Goal: Task Accomplishment & Management: Manage account settings

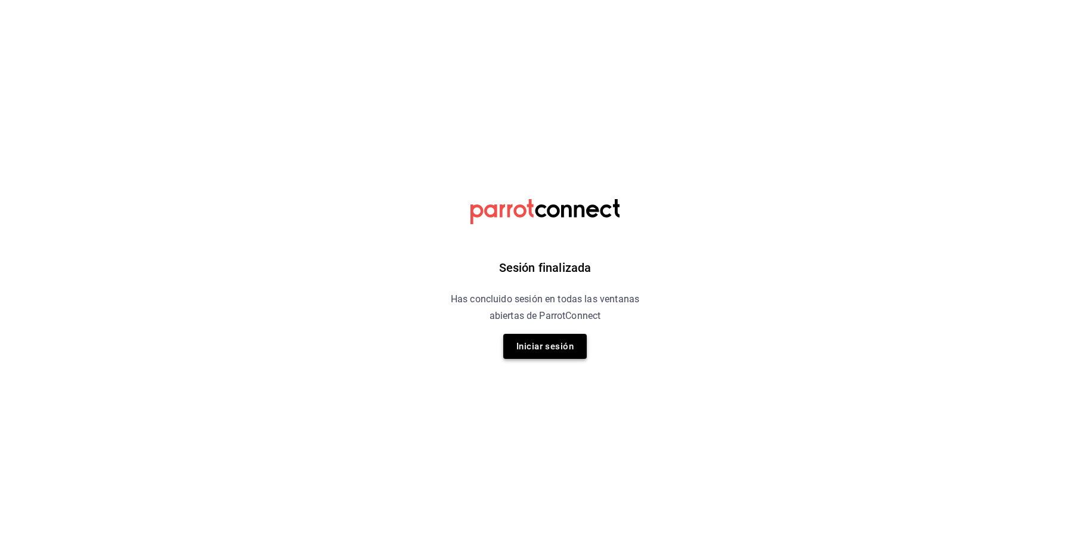
click at [548, 347] on button "Iniciar sesión" at bounding box center [545, 346] width 84 height 25
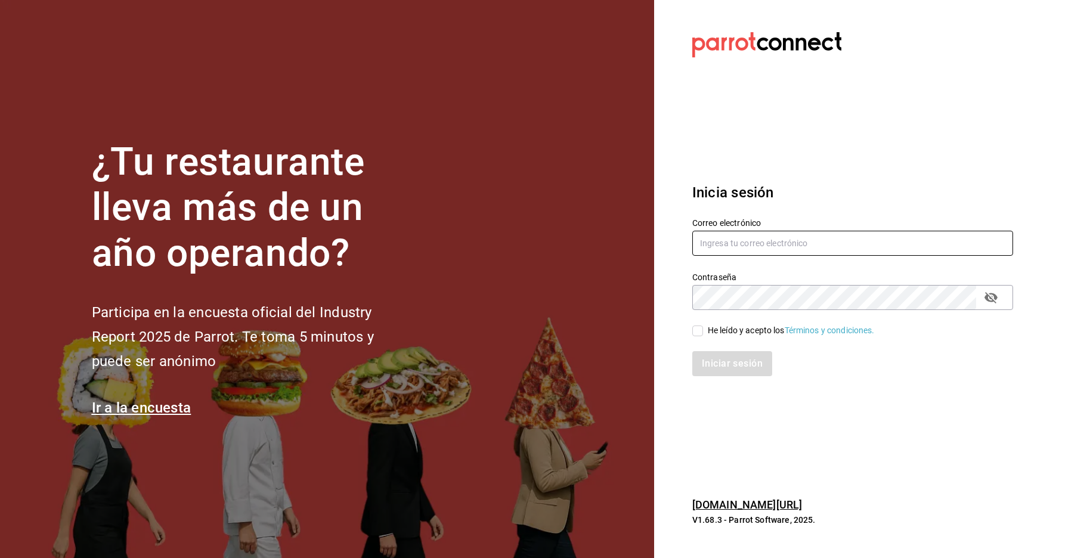
type input "[EMAIL_ADDRESS][DOMAIN_NAME]"
click at [721, 332] on div "He leído y acepto los Términos y condiciones." at bounding box center [791, 331] width 167 height 13
click at [703, 332] on input "He leído y acepto los Términos y condiciones." at bounding box center [698, 331] width 11 height 11
checkbox input "true"
click at [724, 359] on button "Iniciar sesión" at bounding box center [733, 363] width 80 height 25
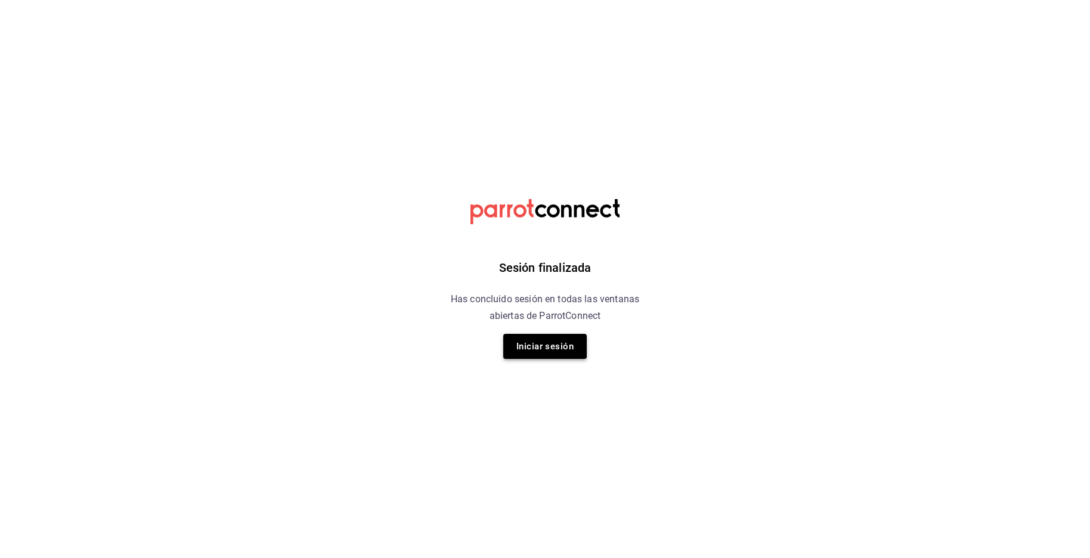
click at [556, 347] on button "Iniciar sesión" at bounding box center [545, 346] width 84 height 25
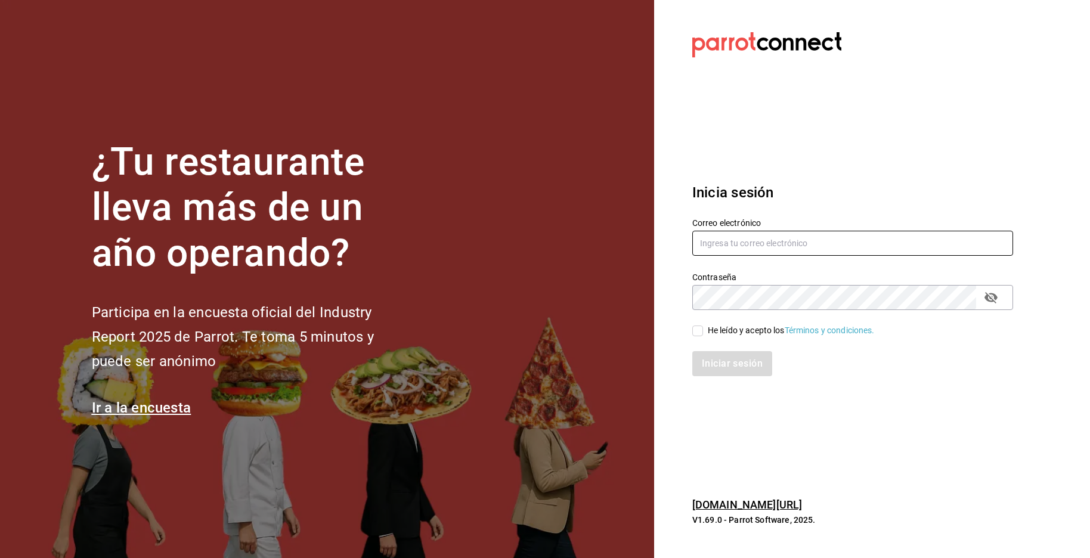
type input "[EMAIL_ADDRESS][DOMAIN_NAME]"
click at [702, 336] on input "He leído y acepto los Términos y condiciones." at bounding box center [698, 331] width 11 height 11
checkbox input "true"
click at [719, 358] on button "Iniciar sesión" at bounding box center [733, 363] width 80 height 25
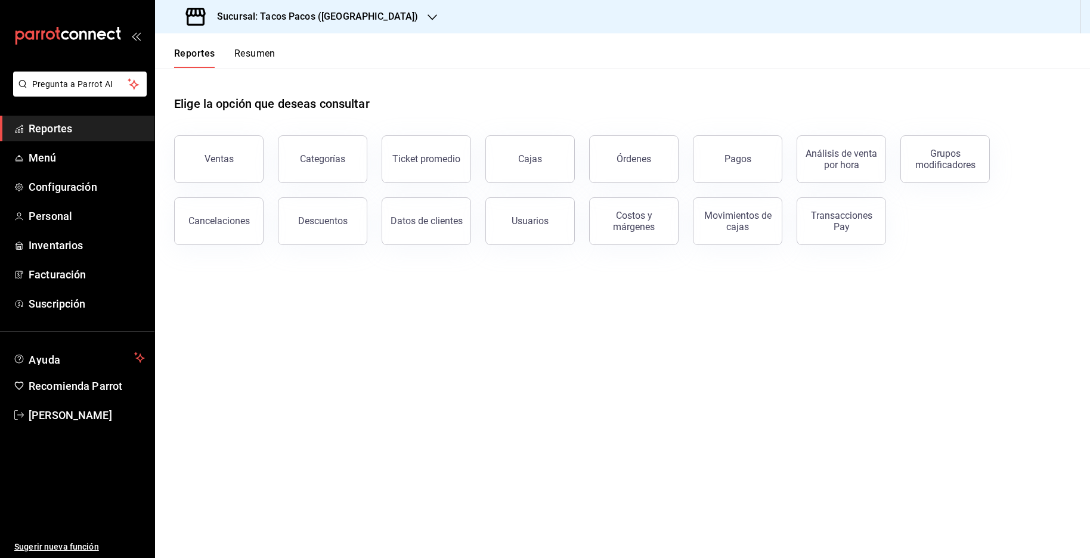
click at [360, 23] on h3 "Sucursal: Tacos Pacos ([GEOGRAPHIC_DATA])" at bounding box center [313, 17] width 211 height 14
click at [348, 18] on div at bounding box center [545, 279] width 1090 height 558
click at [348, 18] on h3 "Sucursal: Tacos Pacos ([GEOGRAPHIC_DATA])" at bounding box center [313, 17] width 211 height 14
click at [258, 77] on span "Tacos Pacos (Bartolome)" at bounding box center [212, 78] width 95 height 13
click at [54, 308] on span "Suscripción" at bounding box center [87, 304] width 116 height 16
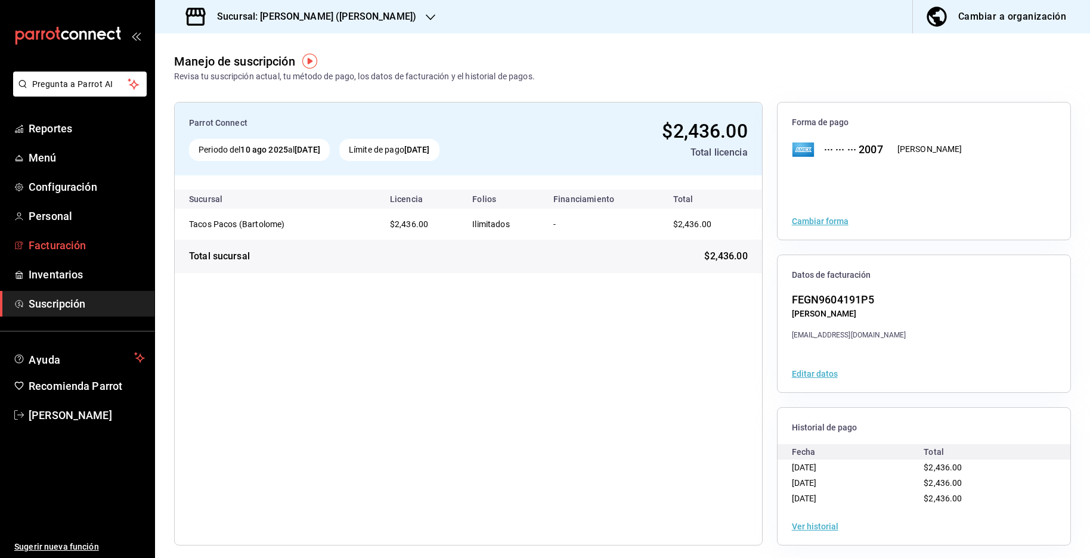
click at [63, 251] on span "Facturación" at bounding box center [87, 245] width 116 height 16
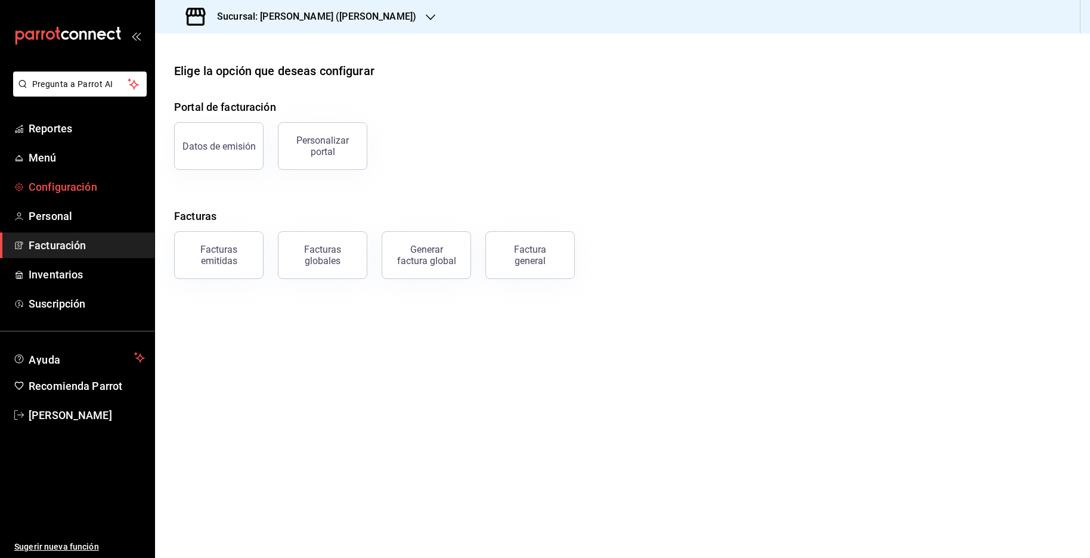
click at [77, 189] on span "Configuración" at bounding box center [87, 187] width 116 height 16
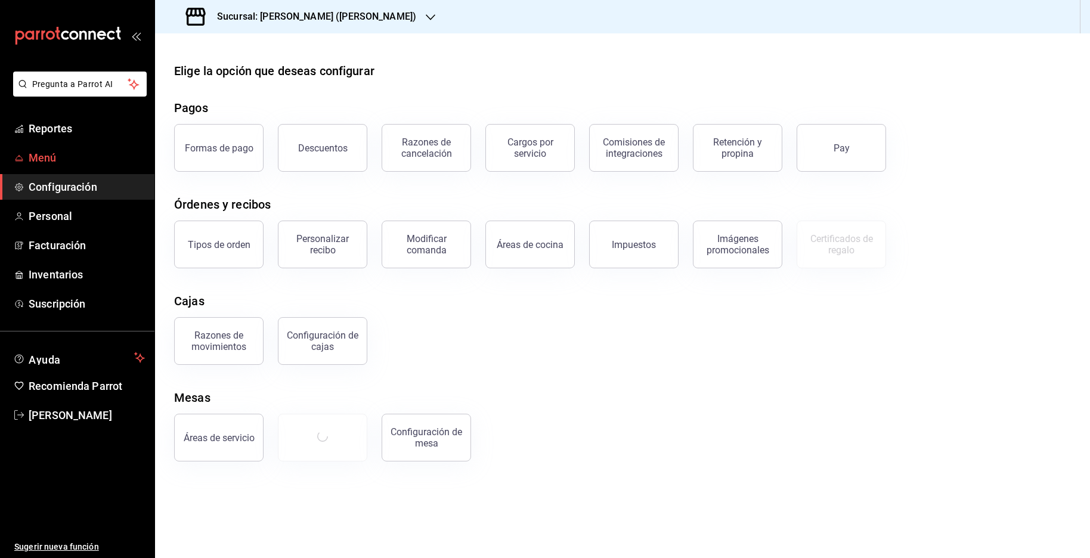
click at [47, 155] on span "Menú" at bounding box center [87, 158] width 116 height 16
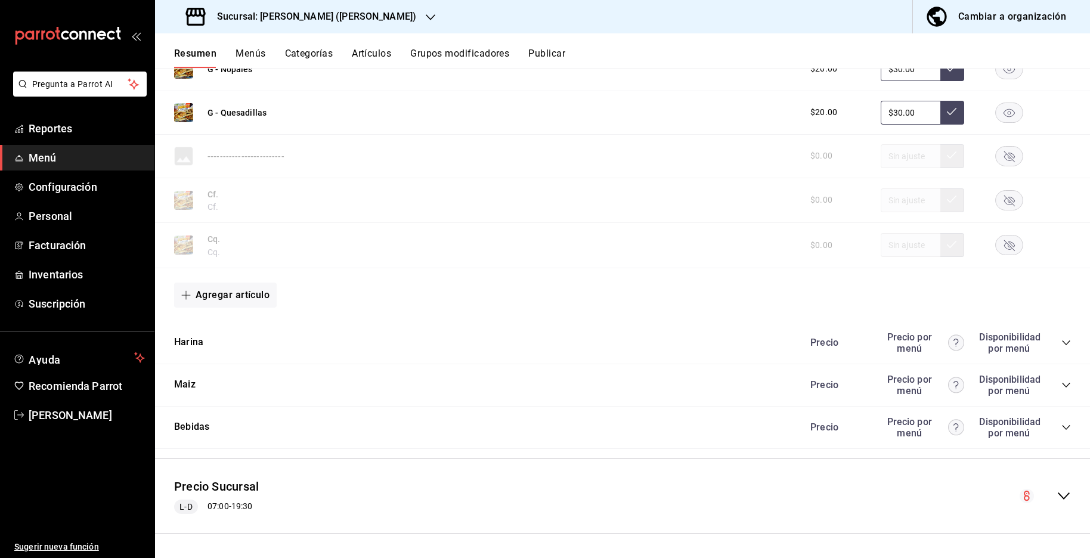
scroll to position [1559, 0]
click at [1065, 339] on icon "collapse-category-row" at bounding box center [1067, 343] width 10 height 10
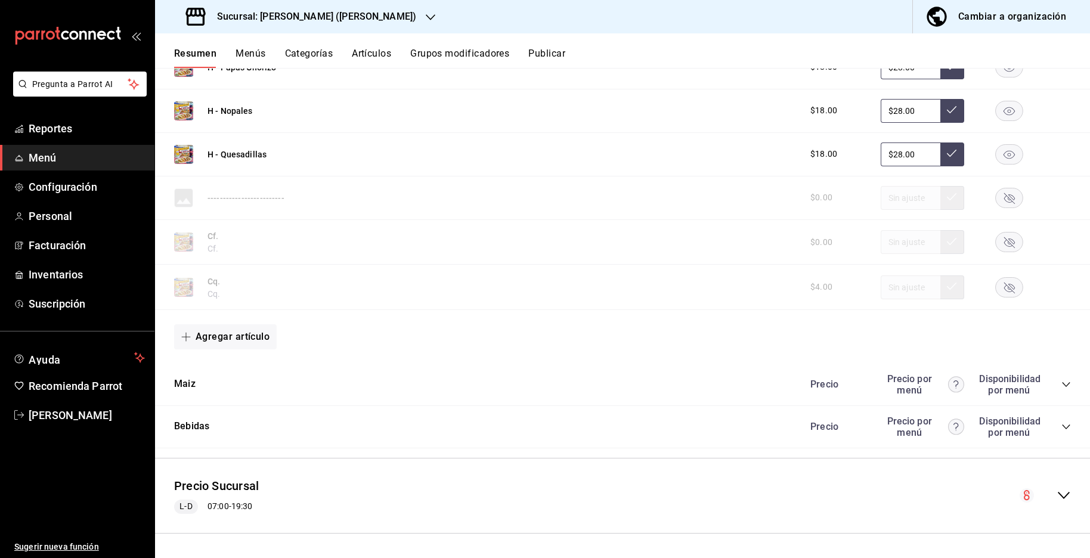
scroll to position [2579, 0]
click at [1057, 489] on icon "collapse-menu-row" at bounding box center [1064, 496] width 14 height 14
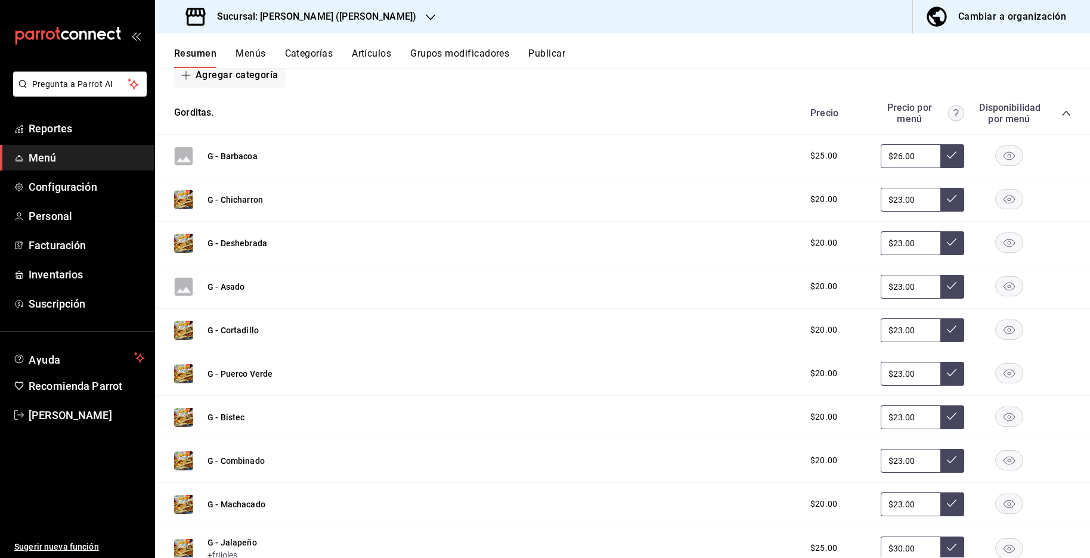
scroll to position [3033, 0]
click at [227, 163] on button "G - Barbacoa" at bounding box center [233, 157] width 50 height 12
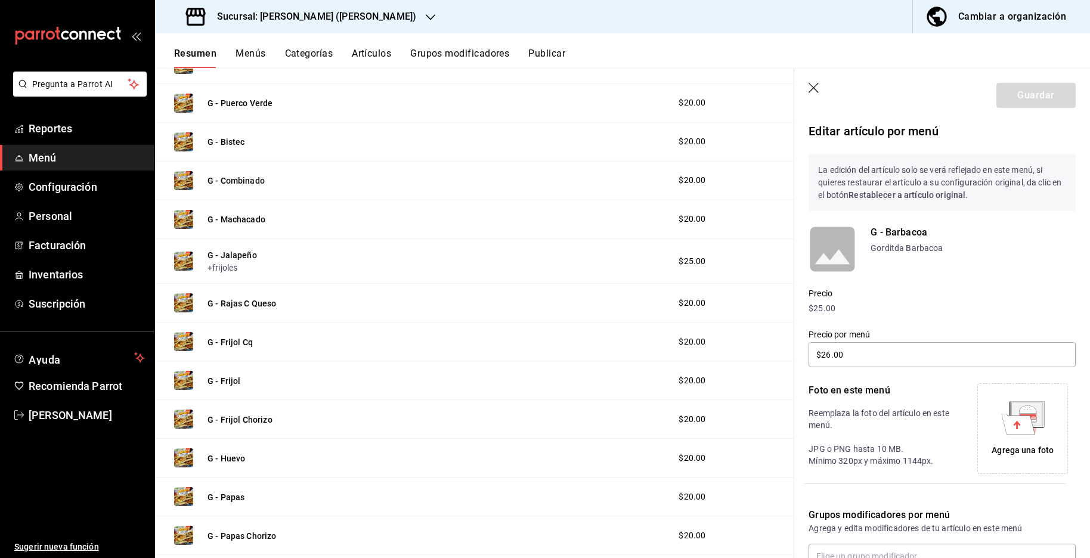
type input "$26.00"
click at [812, 89] on icon "button" at bounding box center [814, 88] width 10 height 10
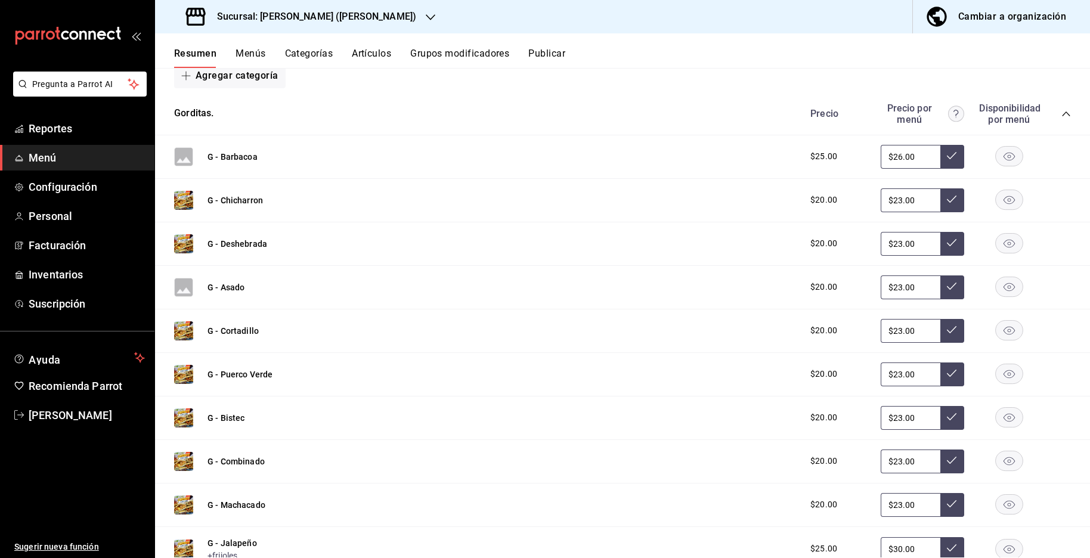
click at [257, 52] on button "Menús" at bounding box center [251, 58] width 30 height 20
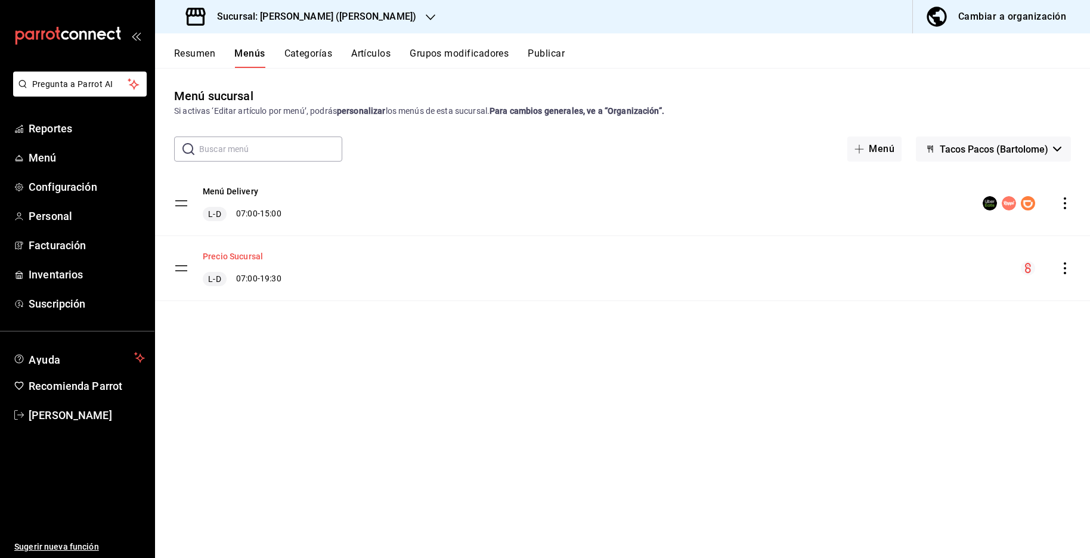
click at [239, 253] on button "Precio Sucursal" at bounding box center [233, 257] width 60 height 12
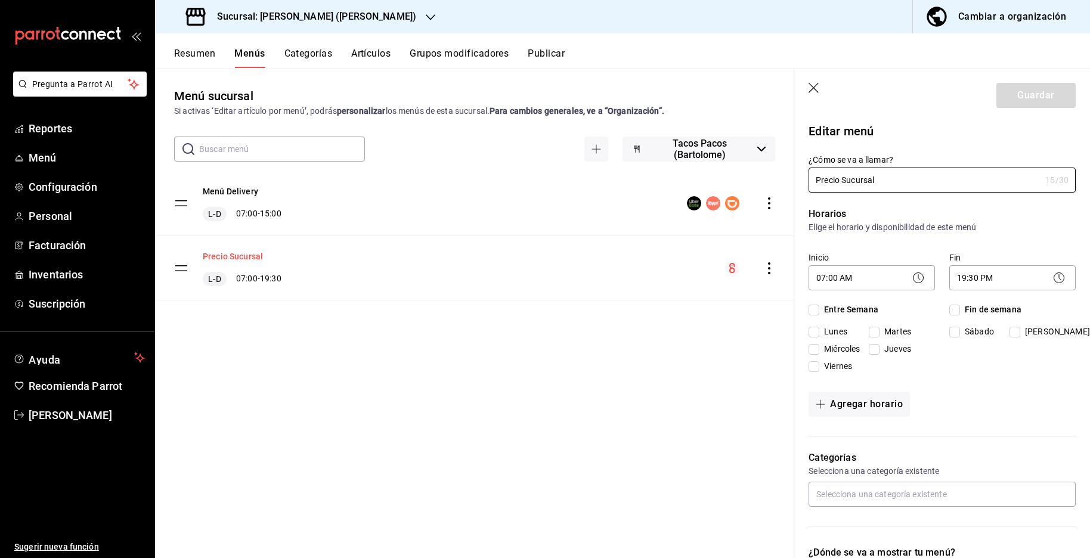
checkbox input "true"
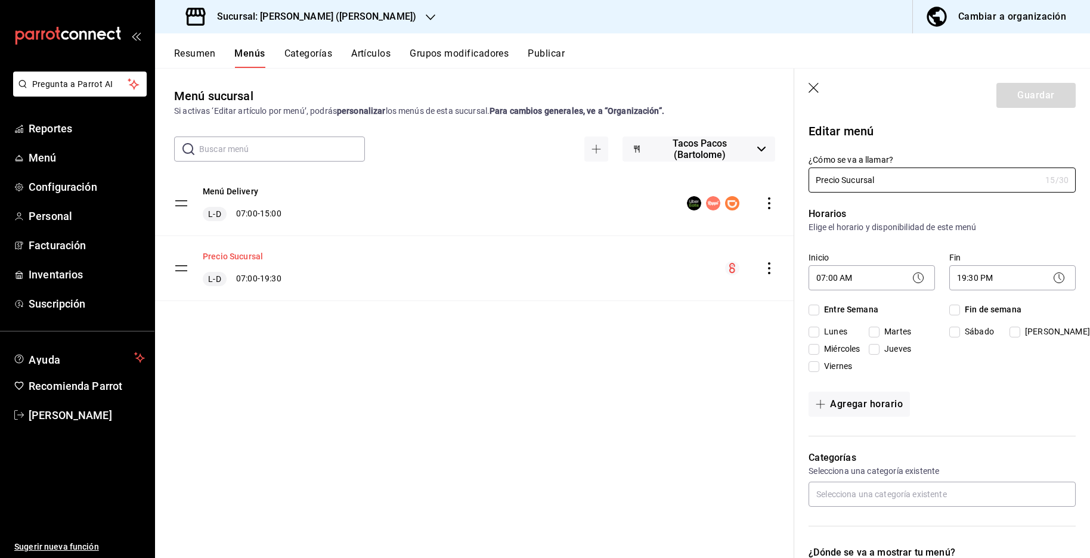
checkbox input "true"
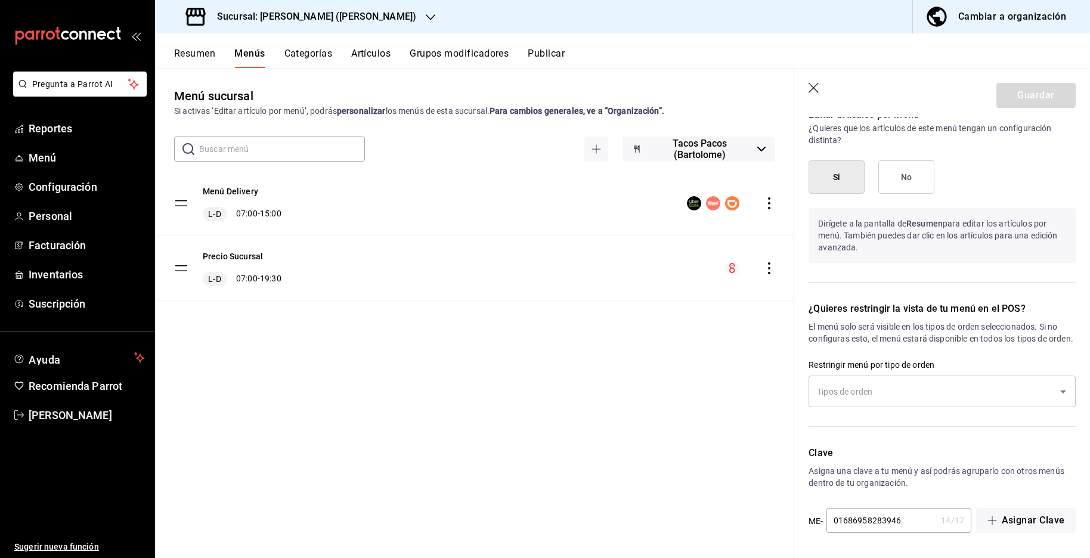
scroll to position [765, 0]
click at [313, 47] on div "Resumen Menús Categorías Artículos Grupos modificadores Publicar" at bounding box center [622, 50] width 935 height 35
click at [313, 55] on button "Categorías" at bounding box center [309, 58] width 48 height 20
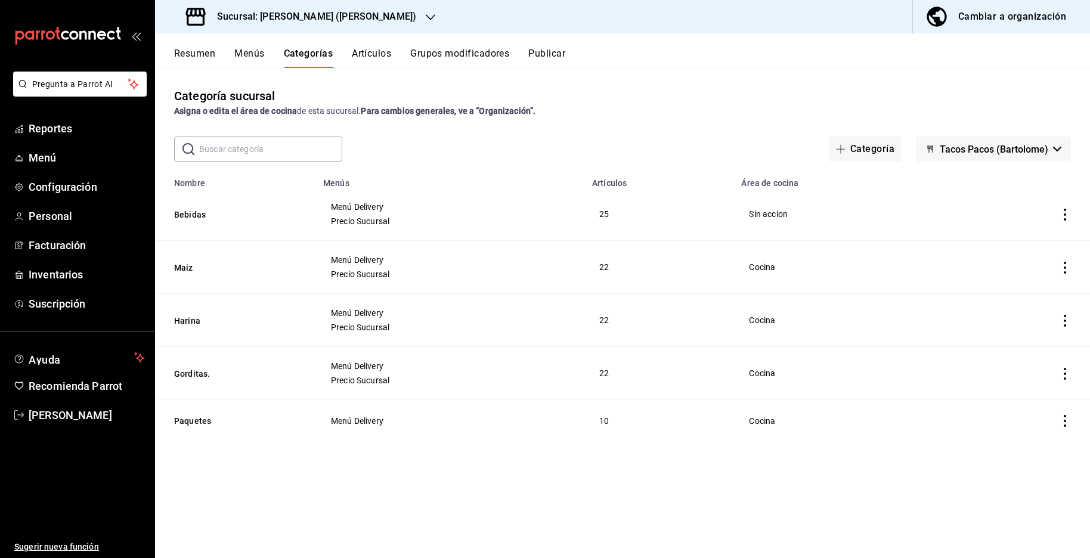
click at [1064, 325] on icon "actions" at bounding box center [1065, 321] width 12 height 12
click at [1031, 347] on span "Editar" at bounding box center [1027, 351] width 31 height 13
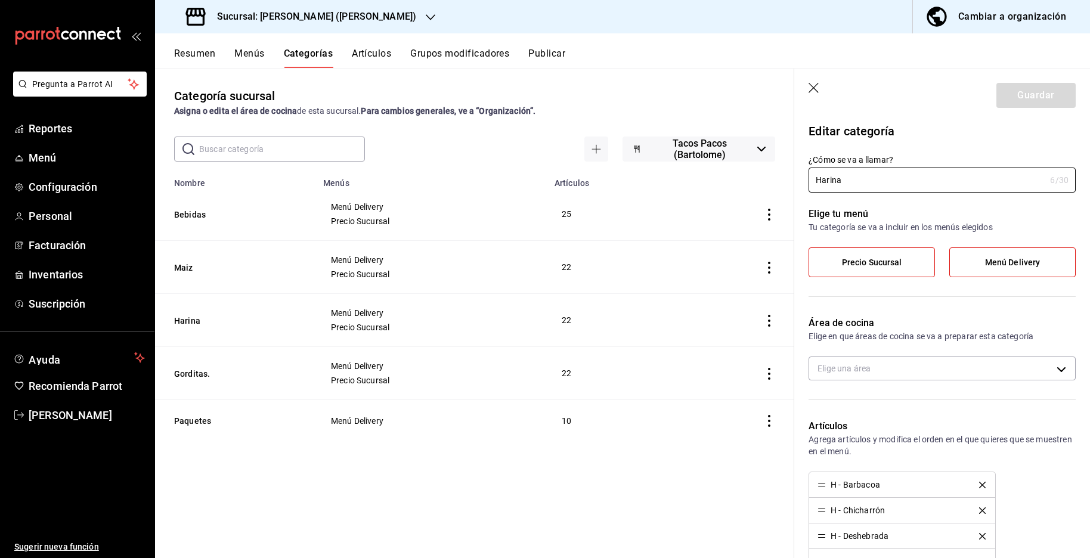
type input "706bb709-40dc-4acb-9c40-af6fcb40866a"
click at [816, 86] on icon "button" at bounding box center [814, 88] width 10 height 10
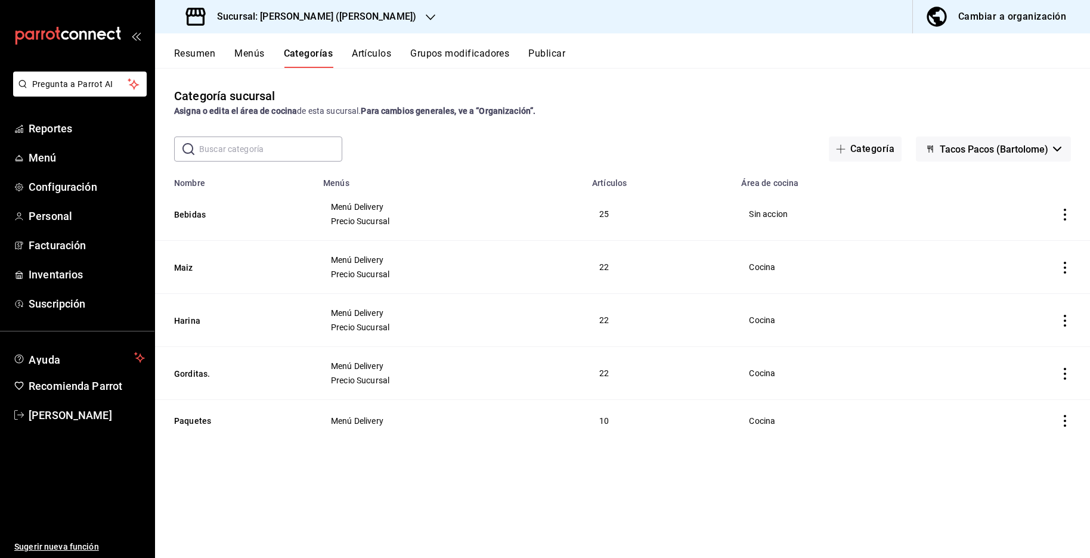
click at [375, 56] on button "Artículos" at bounding box center [371, 58] width 39 height 20
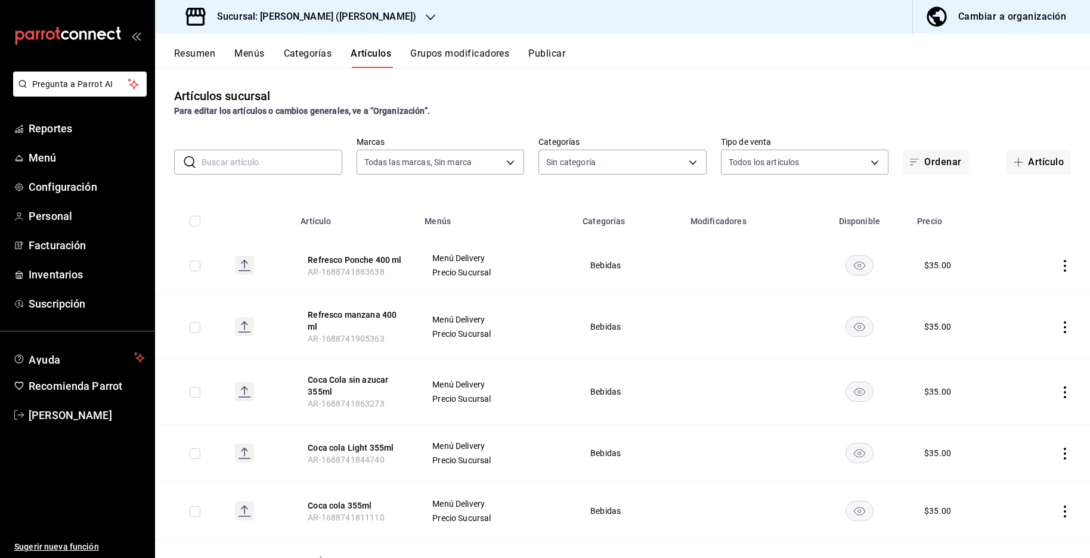
type input "bbf0ccdb-3a0f-4085-9892-485d4b17f8b6"
type input "d468f8e0-4111-464e-99fd-57a1b71c9b90,810dc1a7-b6c4-40d8-a8ac-32da90cc4860,c6afa…"
click at [440, 163] on body "Pregunta a Parrot AI Reportes Menú Configuración Personal Facturación Inventari…" at bounding box center [545, 279] width 1090 height 558
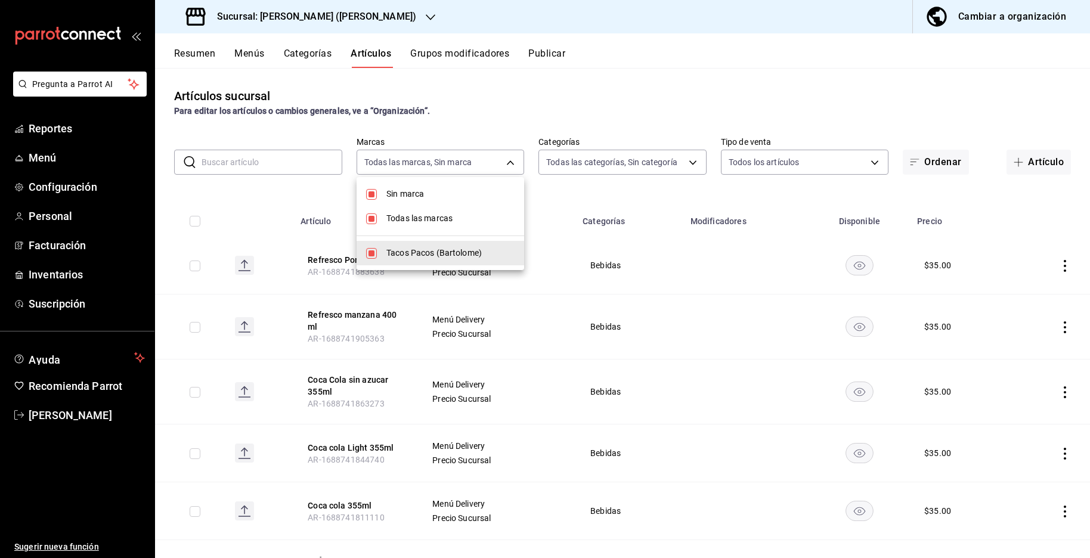
click at [609, 159] on div at bounding box center [545, 279] width 1090 height 558
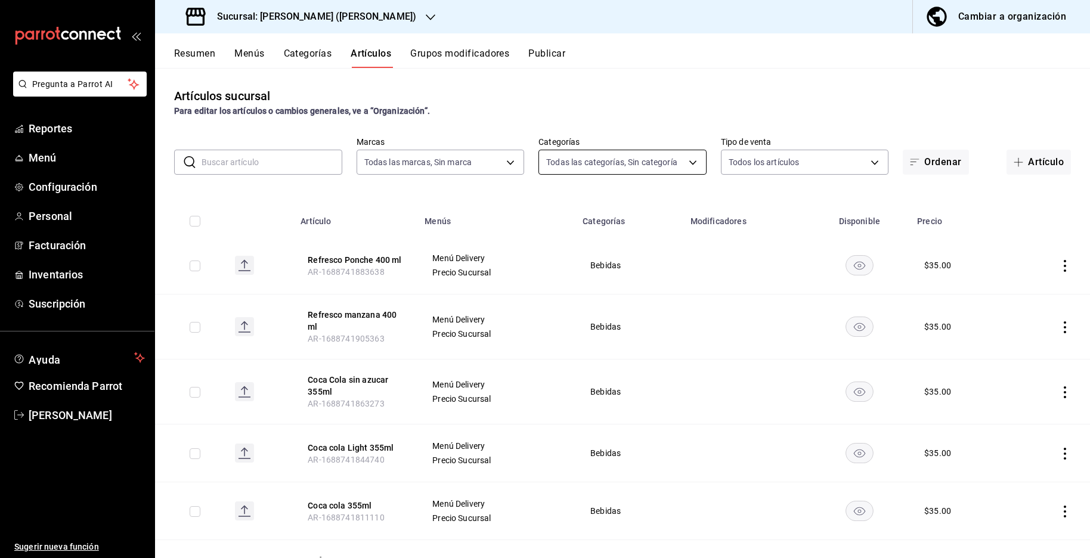
click at [671, 167] on body "Pregunta a Parrot AI Reportes Menú Configuración Personal Facturación Inventari…" at bounding box center [545, 279] width 1090 height 558
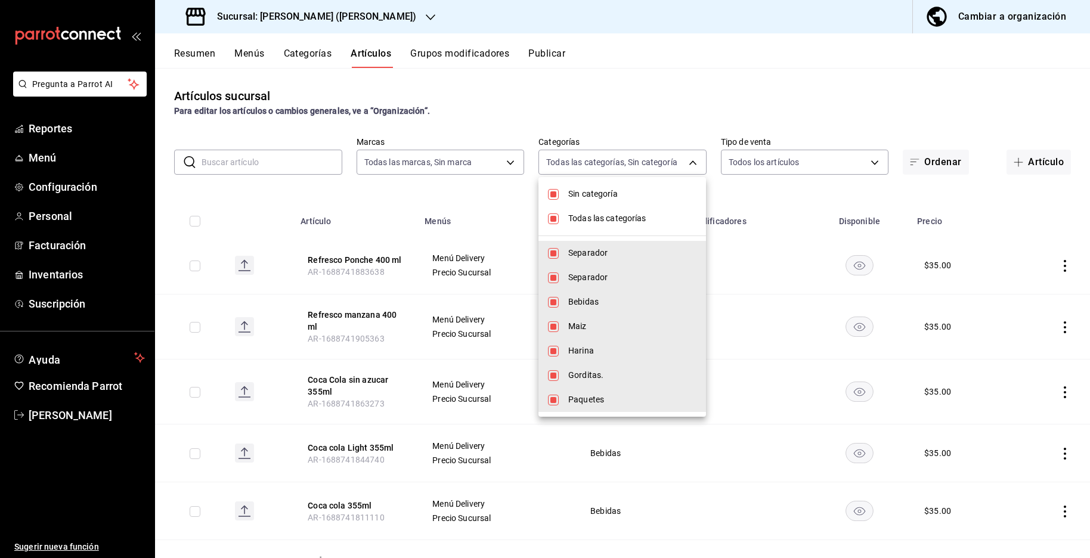
click at [554, 190] on input "checkbox" at bounding box center [553, 194] width 11 height 11
checkbox input "false"
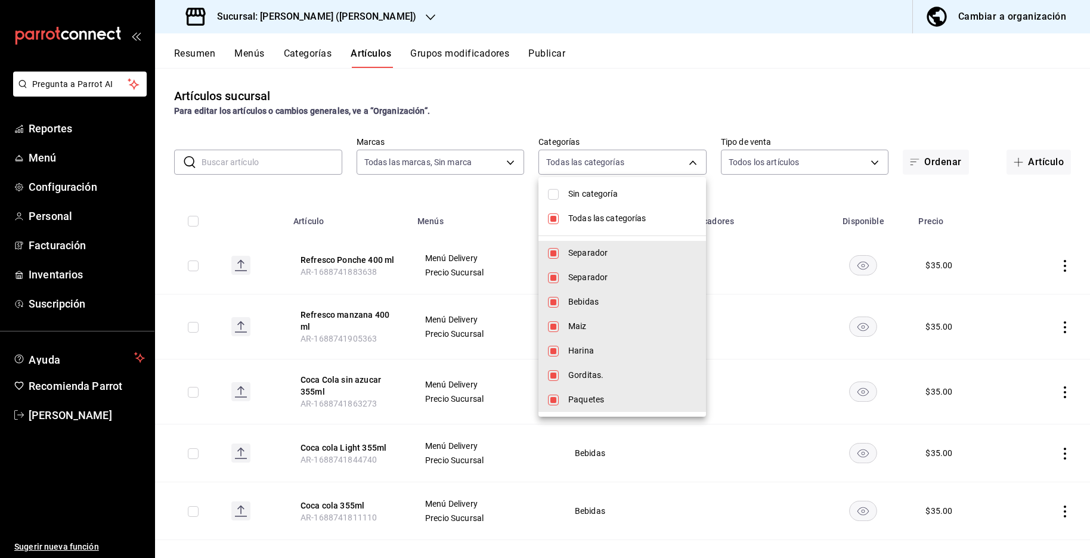
click at [558, 218] on input "checkbox" at bounding box center [553, 219] width 11 height 11
checkbox input "false"
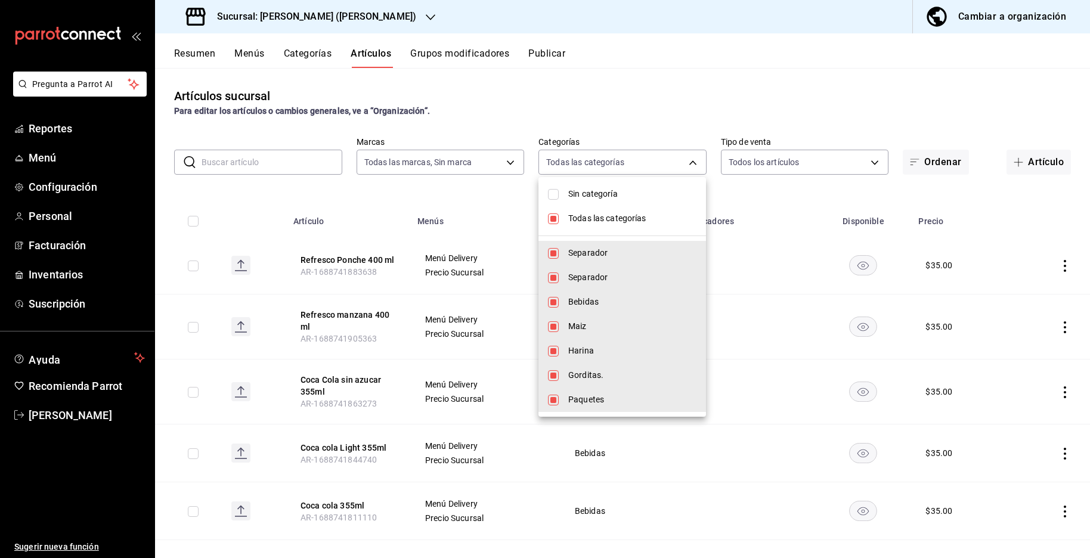
checkbox input "false"
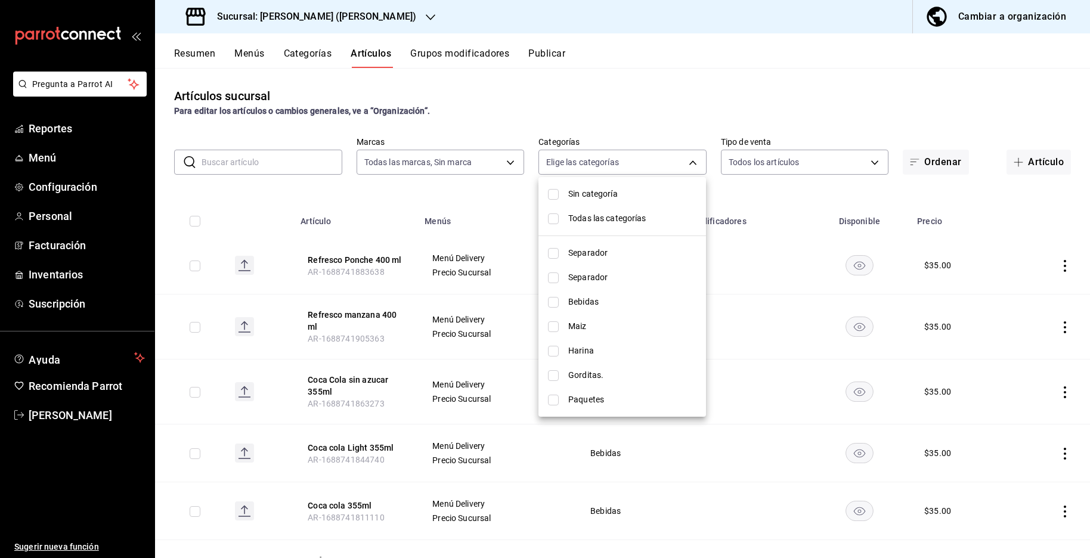
click at [559, 304] on li "Bebidas" at bounding box center [623, 302] width 168 height 24
type input "c6afaf43-14ee-468f-98e1-6678213aecd1"
checkbox input "true"
click at [984, 206] on div at bounding box center [545, 279] width 1090 height 558
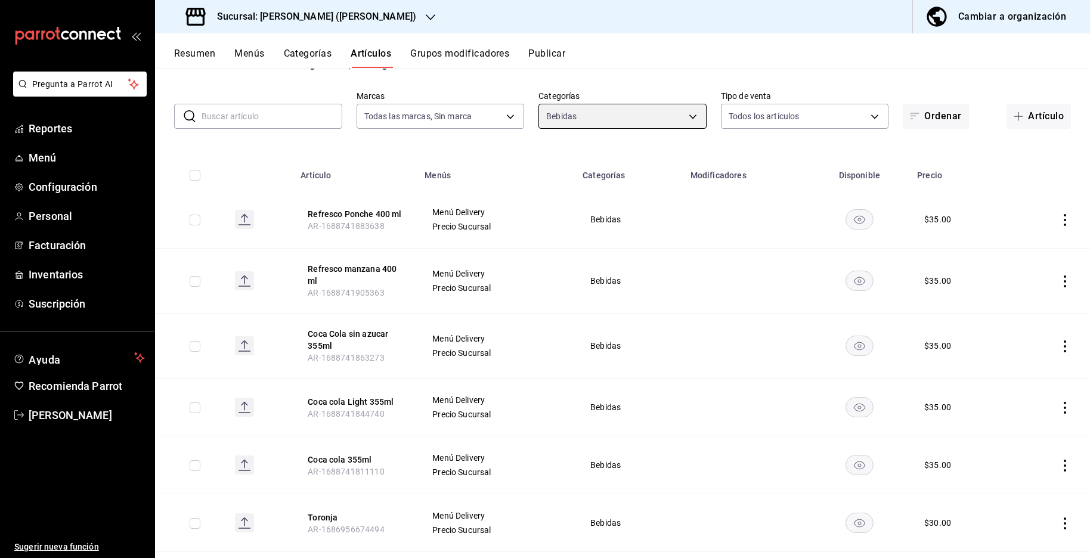
scroll to position [45, 0]
click at [1063, 220] on icon "actions" at bounding box center [1065, 221] width 12 height 12
click at [1036, 249] on span "Editar" at bounding box center [1027, 252] width 31 height 13
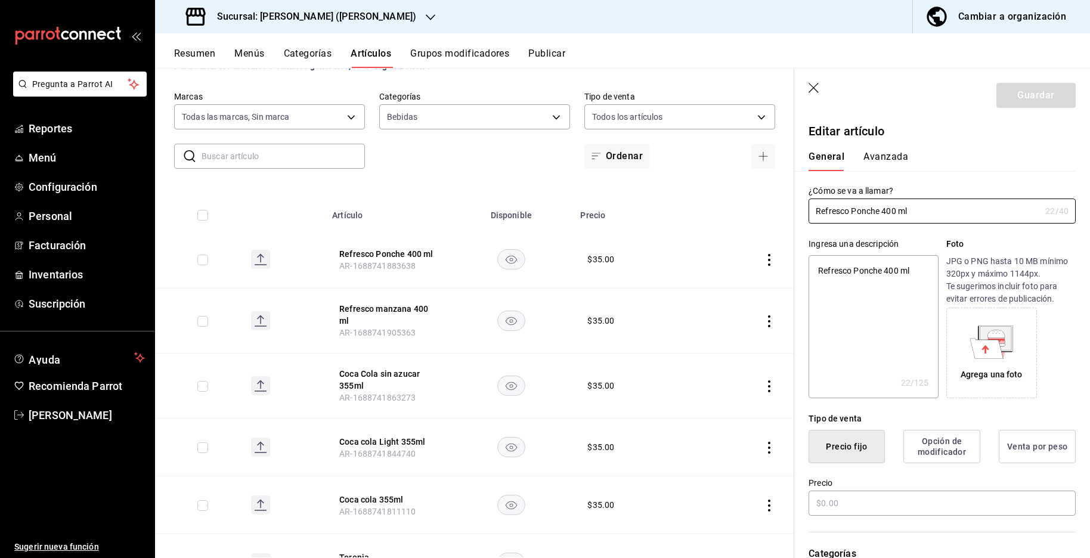
type textarea "x"
type input "$35.00"
click at [886, 155] on button "Avanzada" at bounding box center [886, 161] width 45 height 20
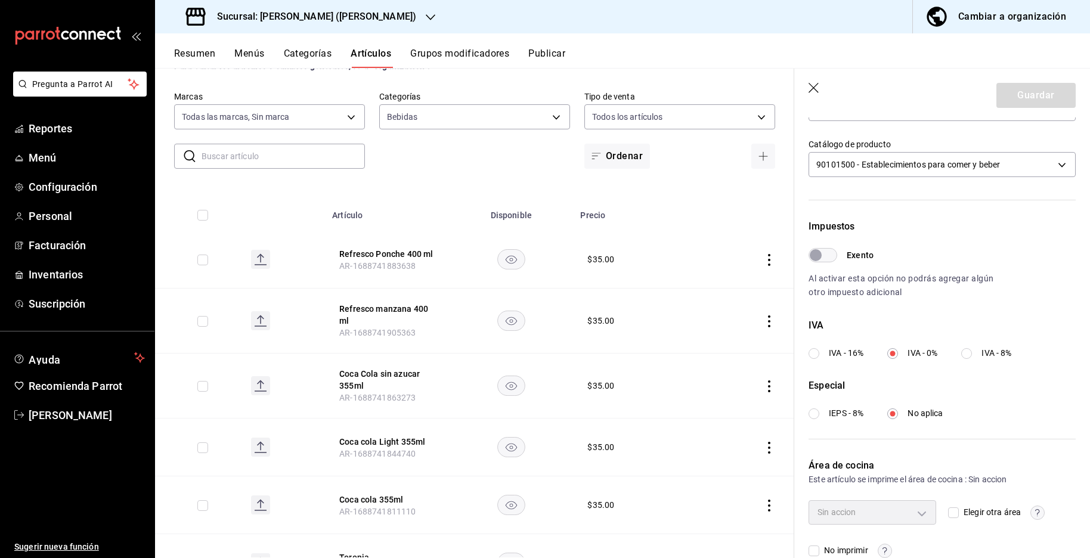
scroll to position [264, 0]
click at [814, 352] on input "IVA - 16%" at bounding box center [814, 350] width 11 height 11
radio input "true"
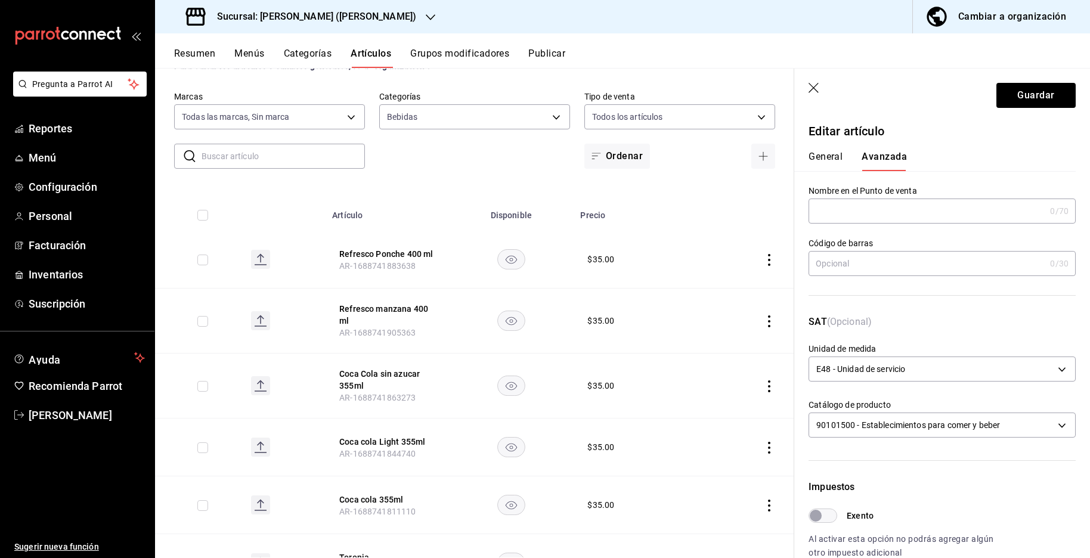
scroll to position [0, 0]
click at [1040, 92] on button "Guardar" at bounding box center [1036, 95] width 79 height 25
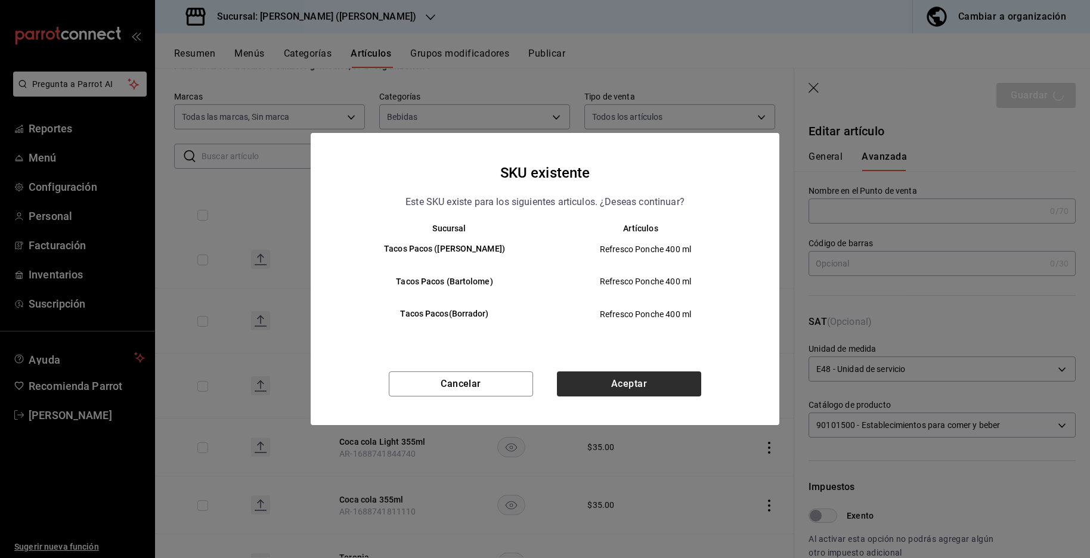
click at [642, 385] on button "Aceptar" at bounding box center [629, 384] width 144 height 25
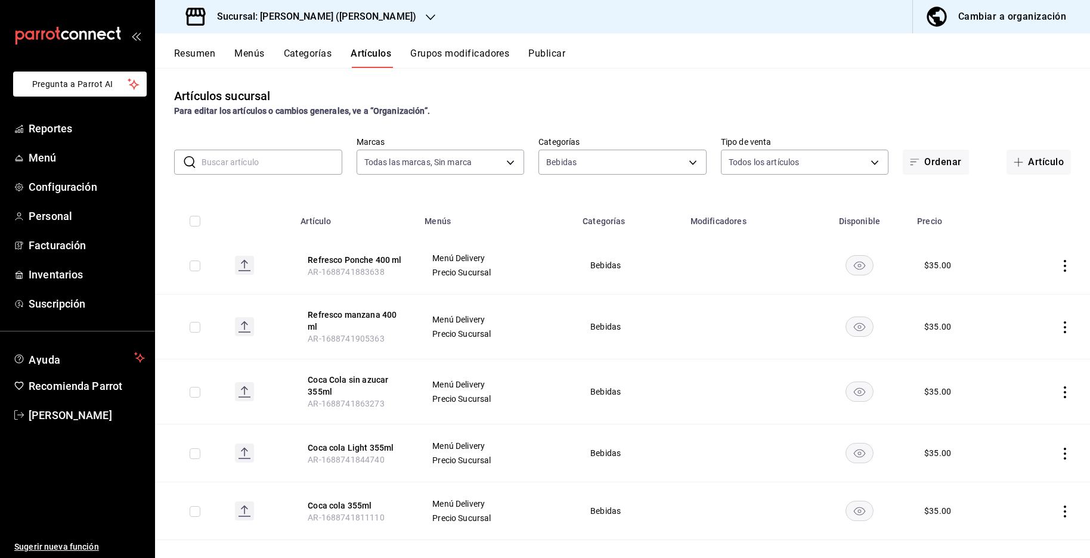
click at [91, 63] on div "mailbox folders" at bounding box center [77, 36] width 155 height 72
